Goal: Information Seeking & Learning: Learn about a topic

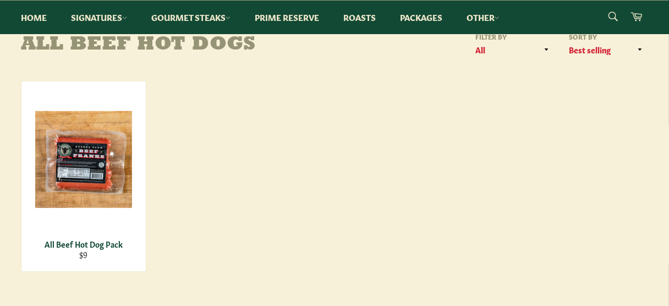
scroll to position [176, 0]
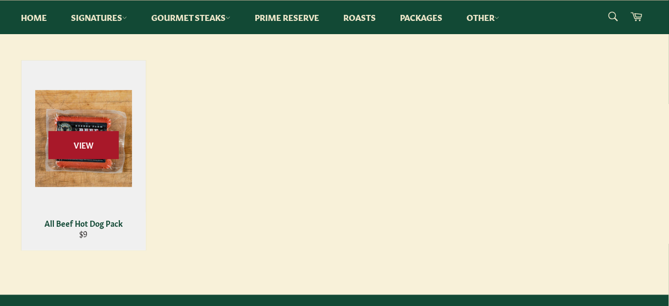
click at [95, 144] on span "View" at bounding box center [83, 145] width 70 height 28
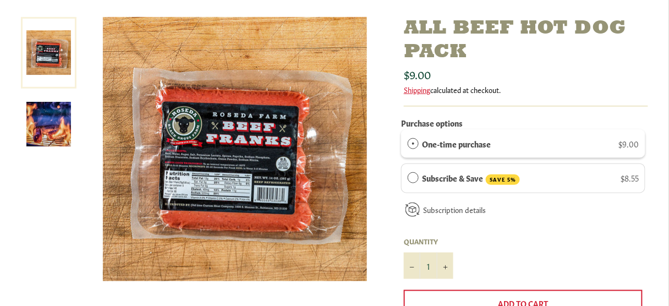
scroll to position [176, 0]
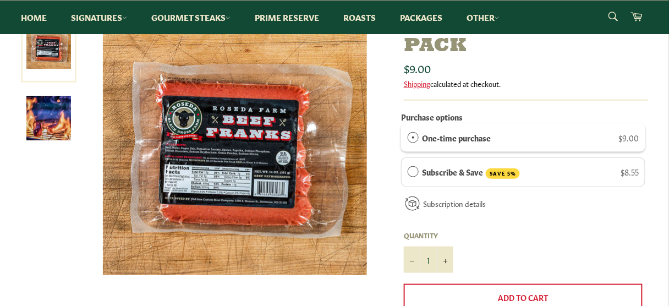
click at [250, 159] on img at bounding box center [235, 143] width 264 height 264
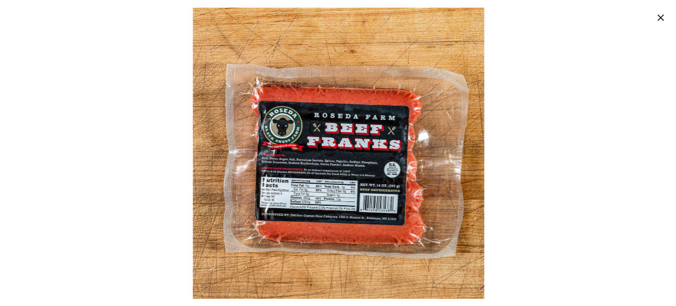
click at [250, 159] on div at bounding box center [338, 153] width 676 height 306
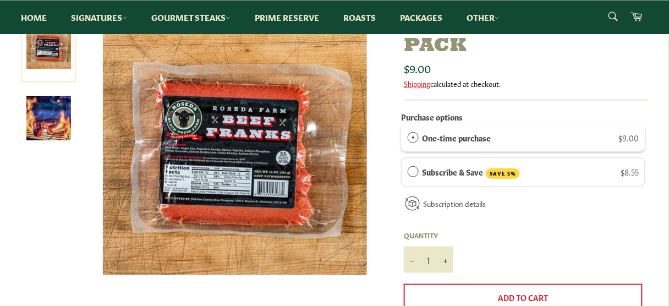
click at [254, 173] on img at bounding box center [235, 143] width 264 height 264
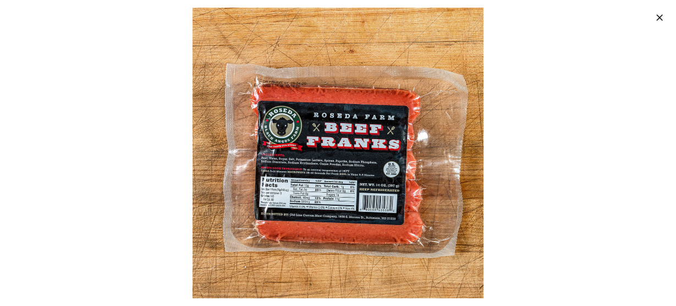
click at [254, 173] on img at bounding box center [337, 153] width 290 height 290
click at [304, 167] on img at bounding box center [337, 153] width 290 height 290
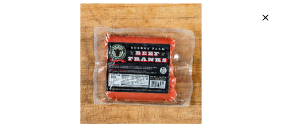
scroll to position [142, 0]
drag, startPoint x: 632, startPoint y: 1, endPoint x: 173, endPoint y: 99, distance: 469.6
click at [173, 99] on img at bounding box center [140, 63] width 120 height 120
click at [267, 17] on icon "button" at bounding box center [265, 17] width 11 height 11
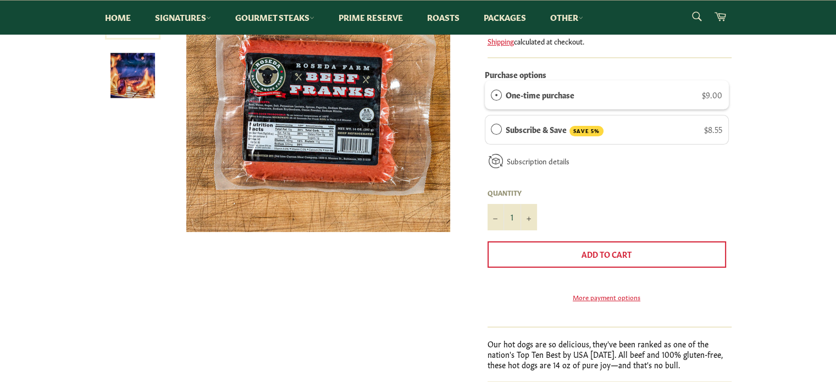
scroll to position [173, 0]
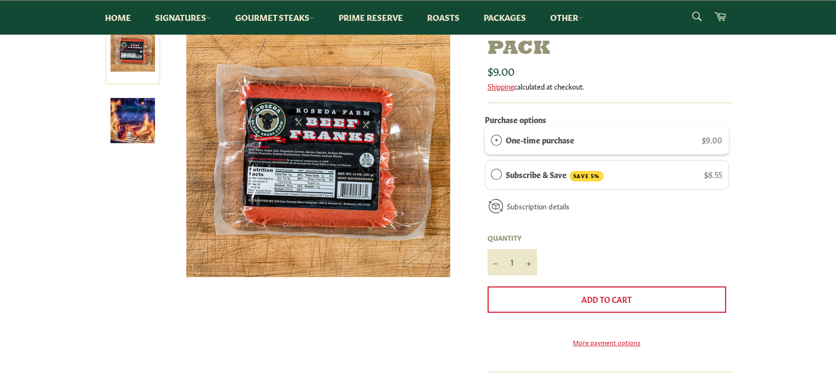
click at [137, 124] on img at bounding box center [133, 120] width 45 height 45
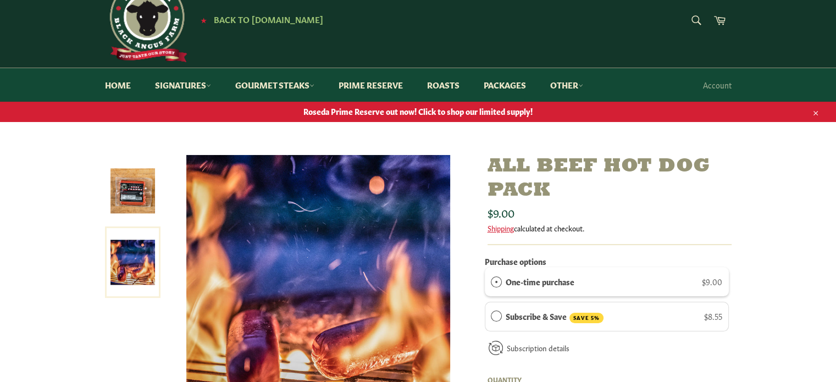
scroll to position [0, 0]
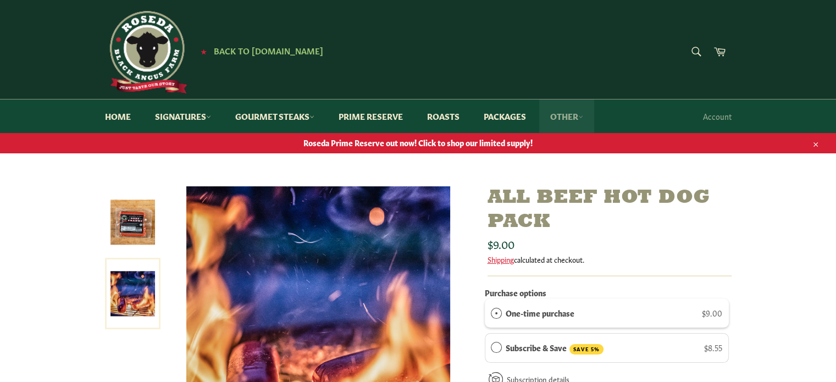
click at [591, 113] on link "Other" at bounding box center [567, 117] width 55 height 34
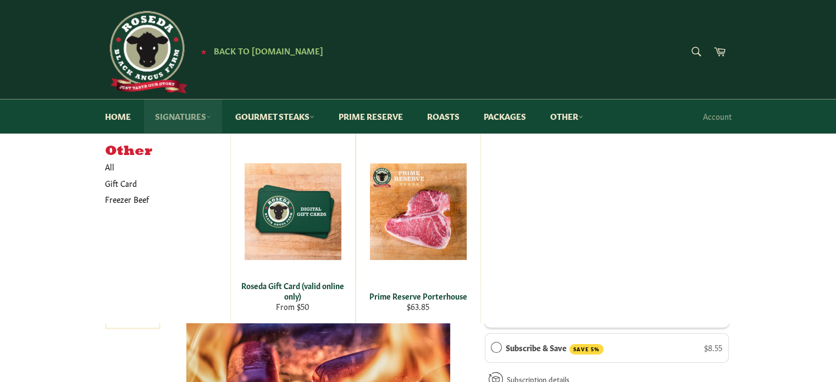
click at [215, 112] on link "Signatures" at bounding box center [183, 117] width 78 height 34
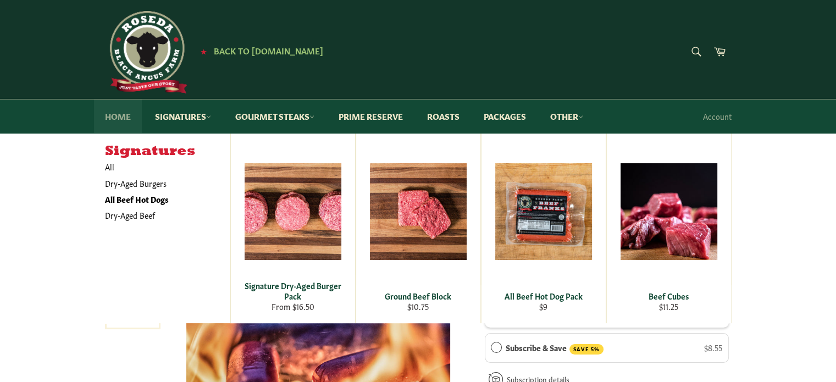
click at [121, 119] on link "Home" at bounding box center [118, 117] width 48 height 34
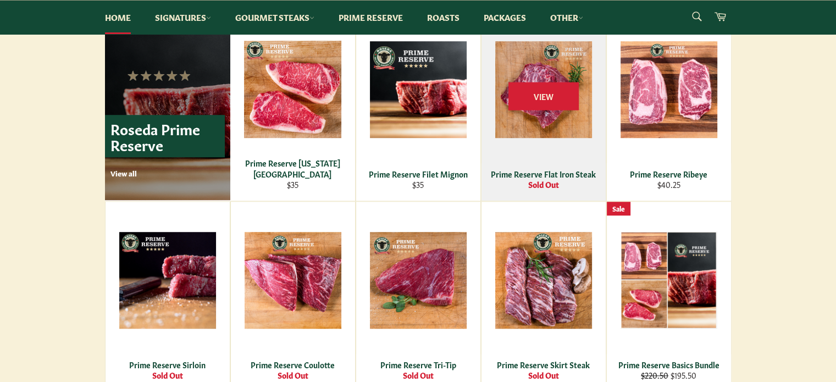
scroll to position [770, 0]
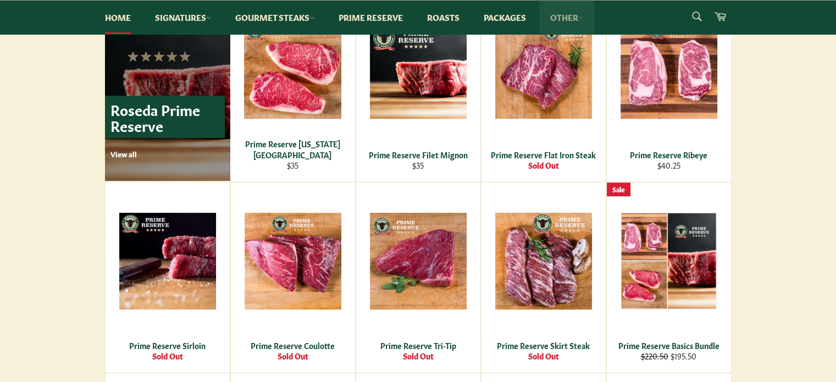
click at [590, 19] on link "Other" at bounding box center [567, 18] width 55 height 34
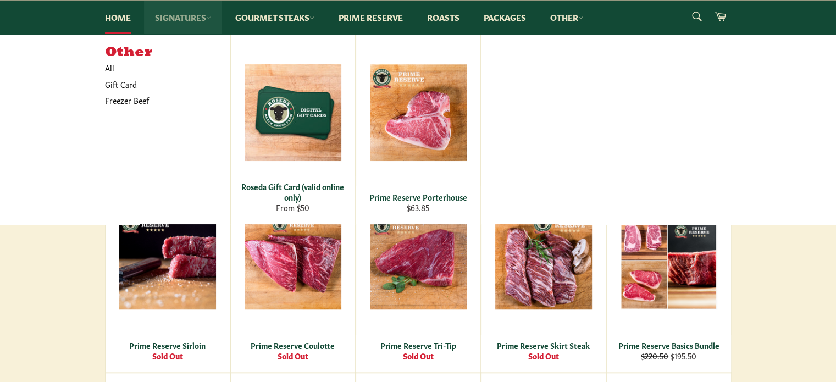
click at [207, 19] on link "Signatures" at bounding box center [183, 18] width 78 height 34
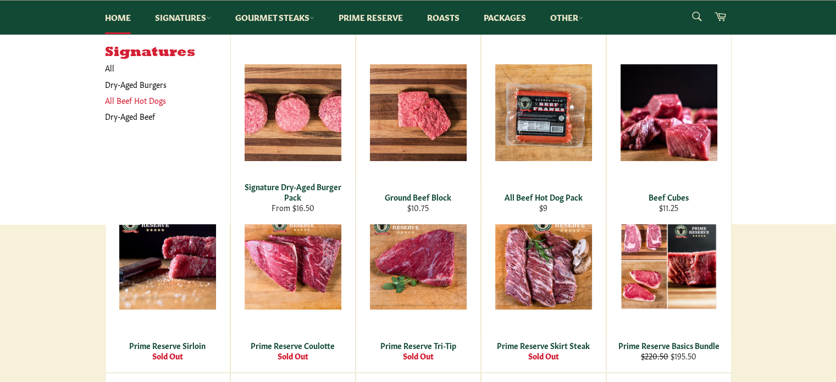
click at [121, 102] on link "All Beef Hot Dogs" at bounding box center [160, 100] width 120 height 16
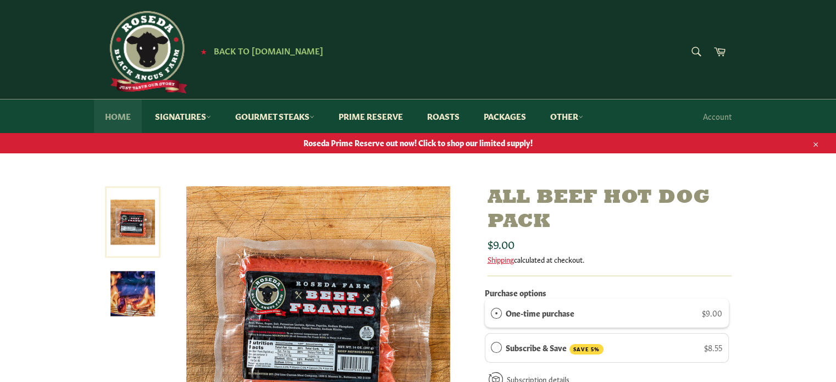
click at [119, 108] on link "Home" at bounding box center [118, 117] width 48 height 34
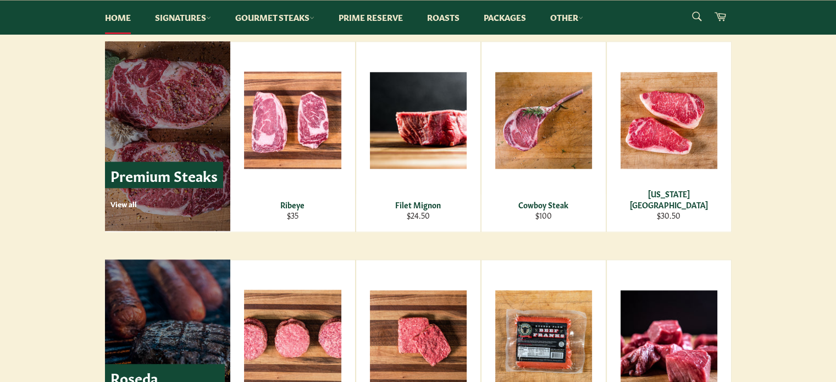
scroll to position [1648, 0]
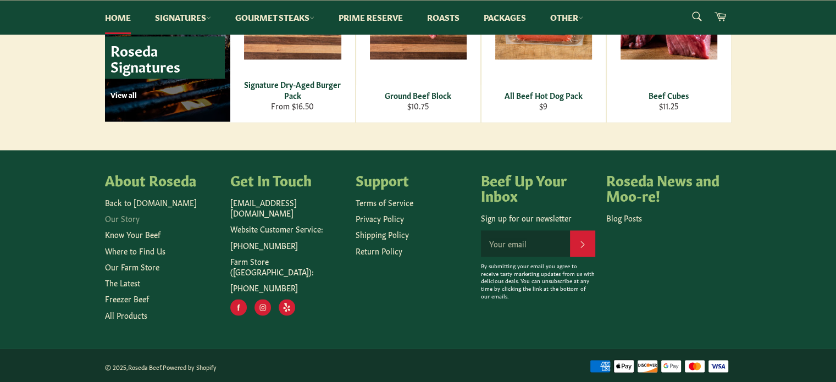
click at [125, 219] on link "Our Story" at bounding box center [122, 218] width 35 height 11
